Goal: Book appointment/travel/reservation

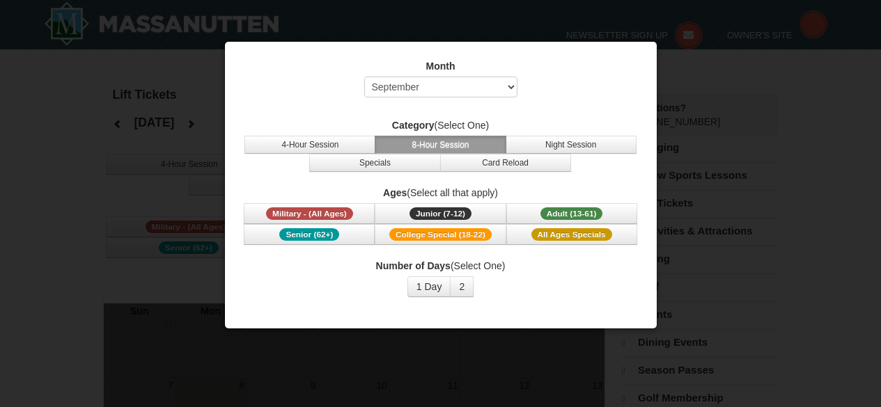
select select "9"
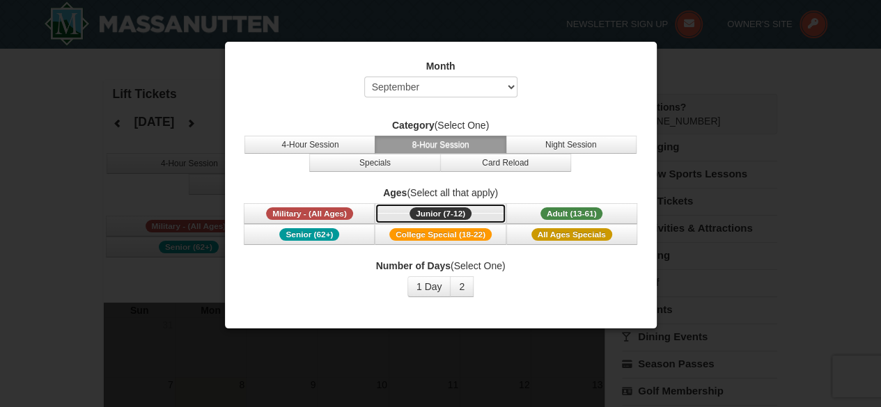
click at [425, 214] on span "Junior (7-12)" at bounding box center [440, 213] width 62 height 13
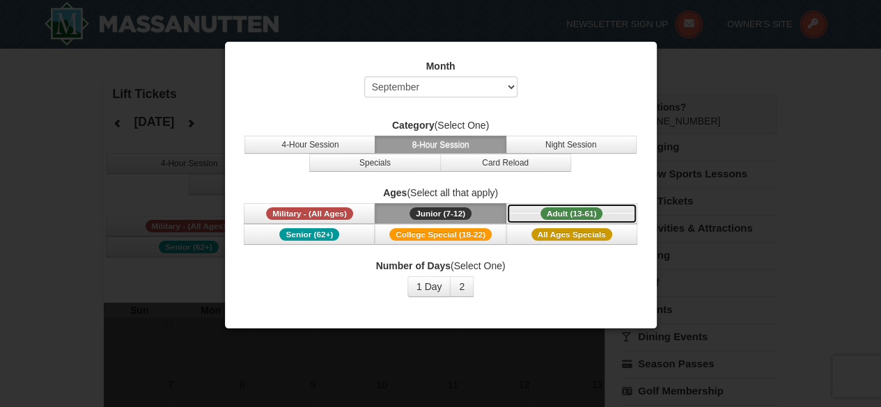
click at [529, 218] on button "Adult (13-61) (13 - 61)" at bounding box center [571, 213] width 131 height 21
click at [435, 291] on button "1 Day" at bounding box center [429, 286] width 44 height 21
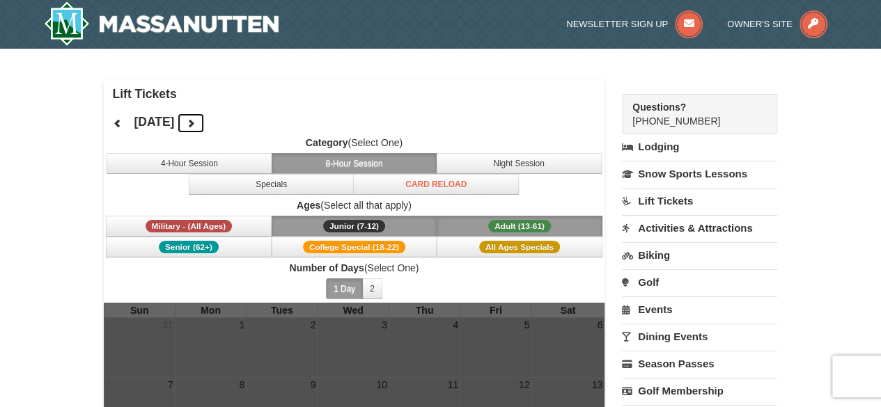
click at [205, 123] on button at bounding box center [191, 123] width 28 height 21
click at [205, 127] on button at bounding box center [191, 123] width 28 height 21
click at [196, 127] on icon at bounding box center [191, 123] width 10 height 10
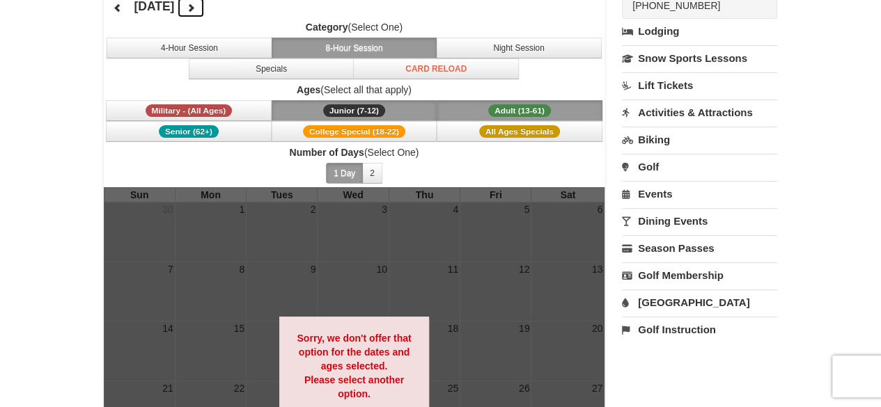
scroll to position [109, 0]
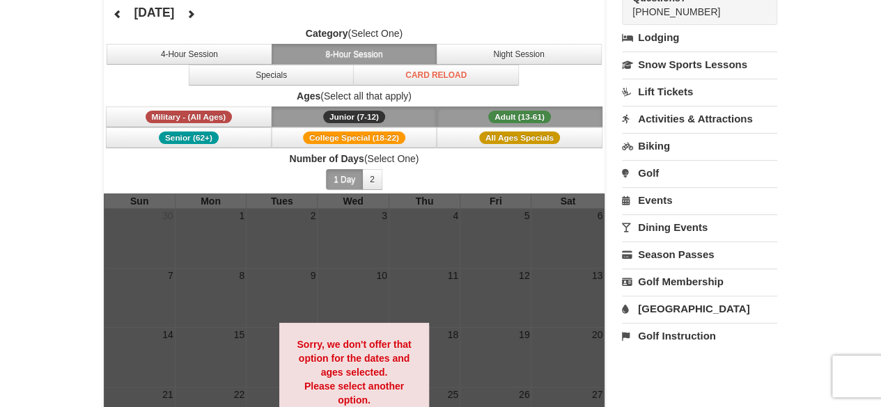
click at [391, 112] on button "Junior (7-12) (7 - 12)" at bounding box center [355, 117] width 166 height 21
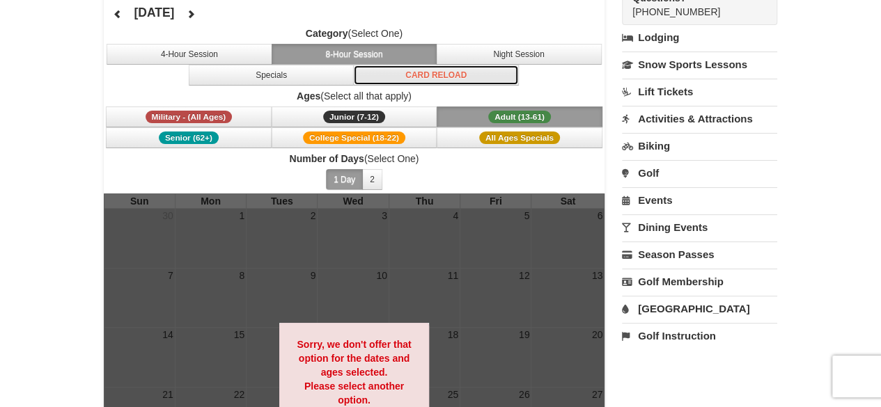
click at [457, 65] on button "Card Reload" at bounding box center [436, 75] width 166 height 21
